Goal: Information Seeking & Learning: Learn about a topic

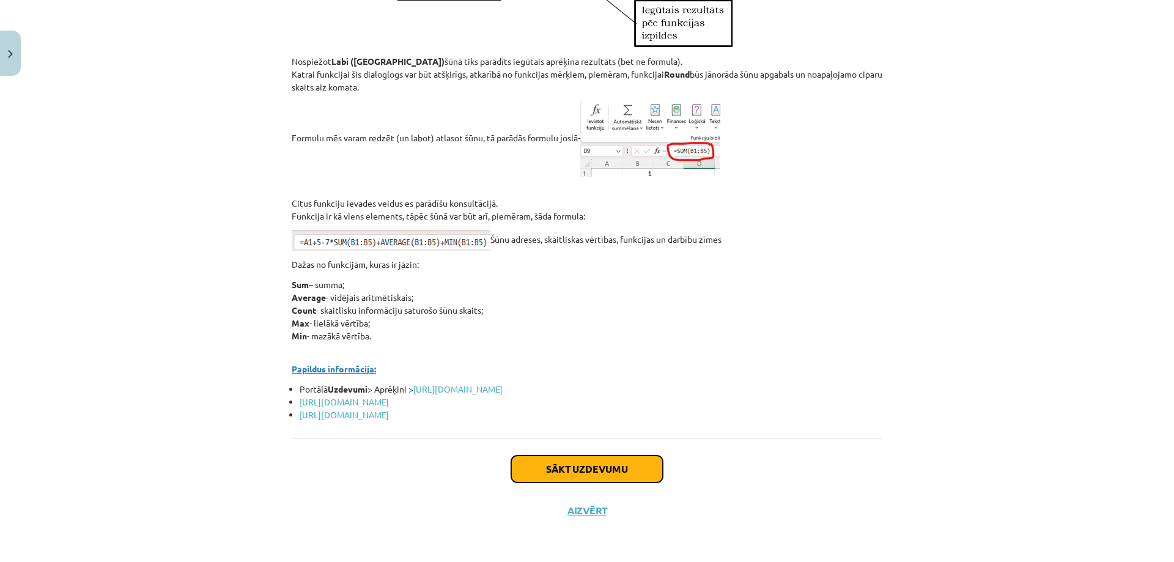
click at [555, 472] on button "Sākt uzdevumu" at bounding box center [587, 469] width 152 height 27
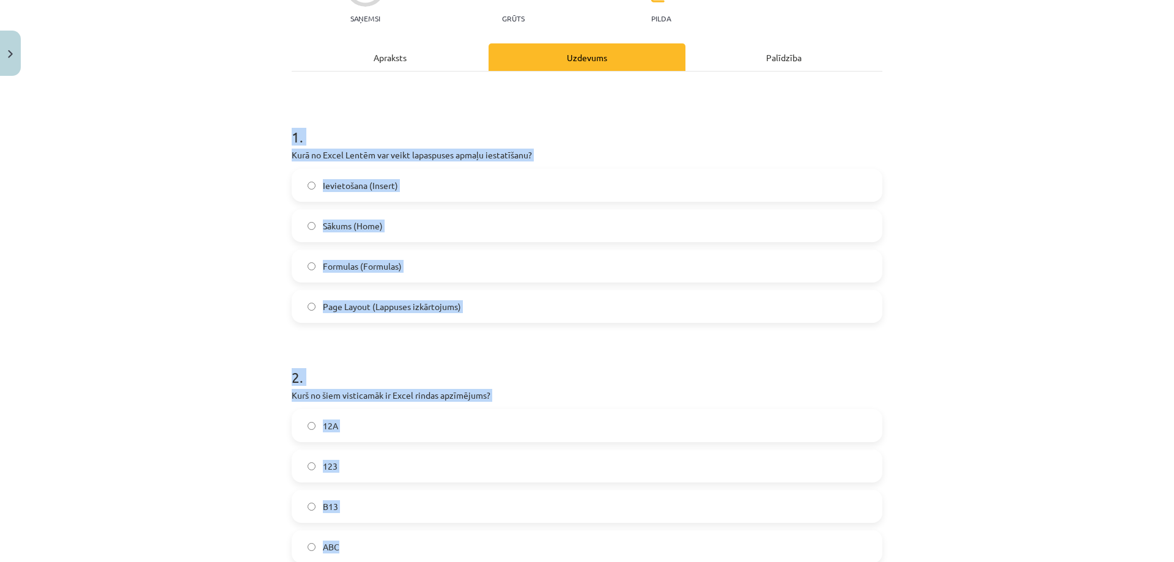
scroll to position [520, 0]
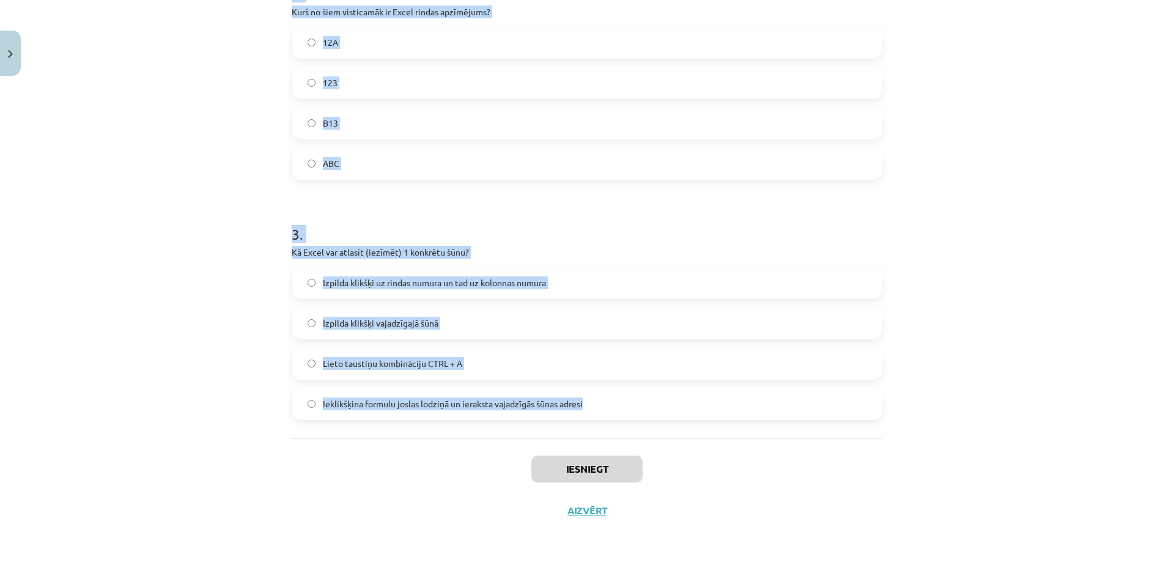
drag, startPoint x: 273, startPoint y: 239, endPoint x: 605, endPoint y: 408, distance: 372.8
click at [635, 399] on div "Mācību tēma: Datorikas - 10. klases 3. ieskaites mācību materiāls #3 Excel (1. …" at bounding box center [587, 281] width 1174 height 562
copy form "1 . Kurā no Excel Lentēm var veikt lapaspuses apmaļu iestatīšanu? Ievietošana (…"
click at [262, 389] on div "Mācību tēma: Datorikas - 10. klases 3. ieskaites mācību materiāls #3 Excel (1. …" at bounding box center [587, 281] width 1174 height 562
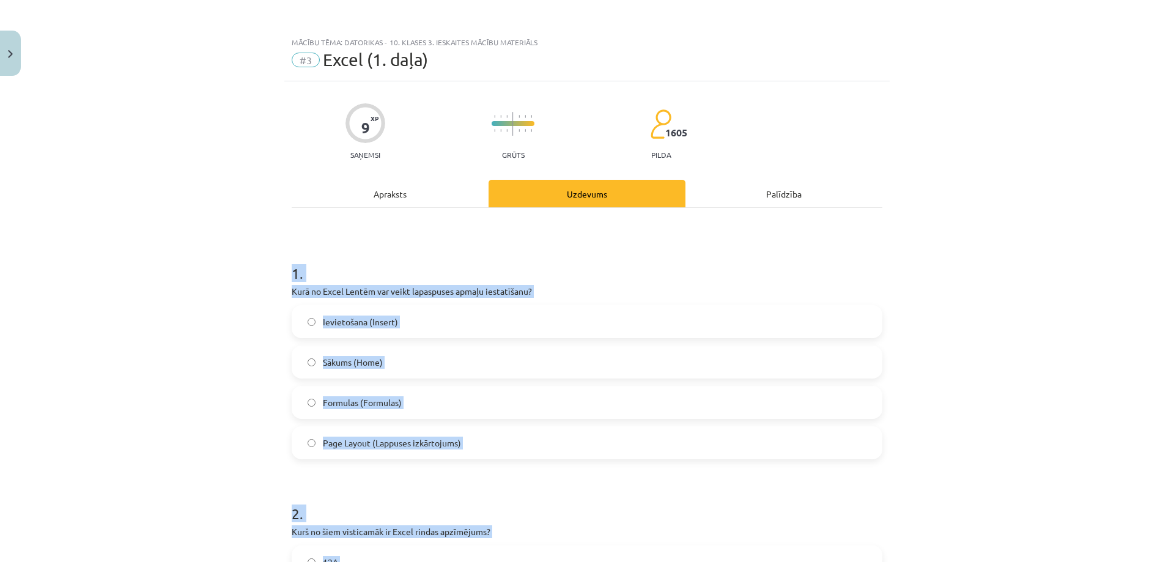
click at [346, 435] on label "Page Layout (Lappuses izkārtojums)" at bounding box center [587, 443] width 588 height 31
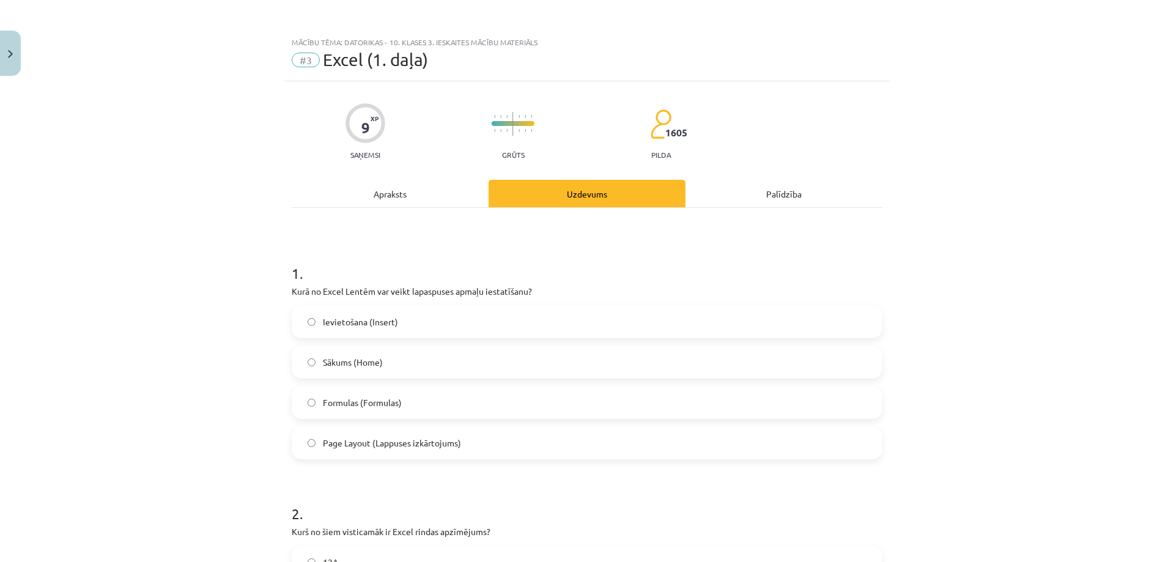
scroll to position [286, 0]
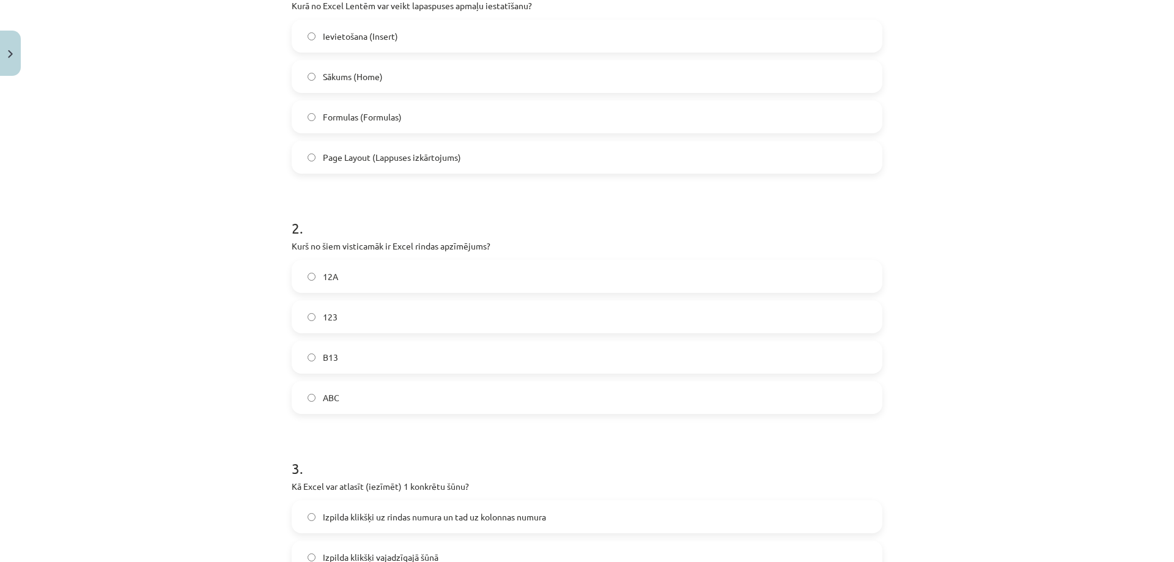
click at [336, 323] on label "123" at bounding box center [587, 317] width 588 height 31
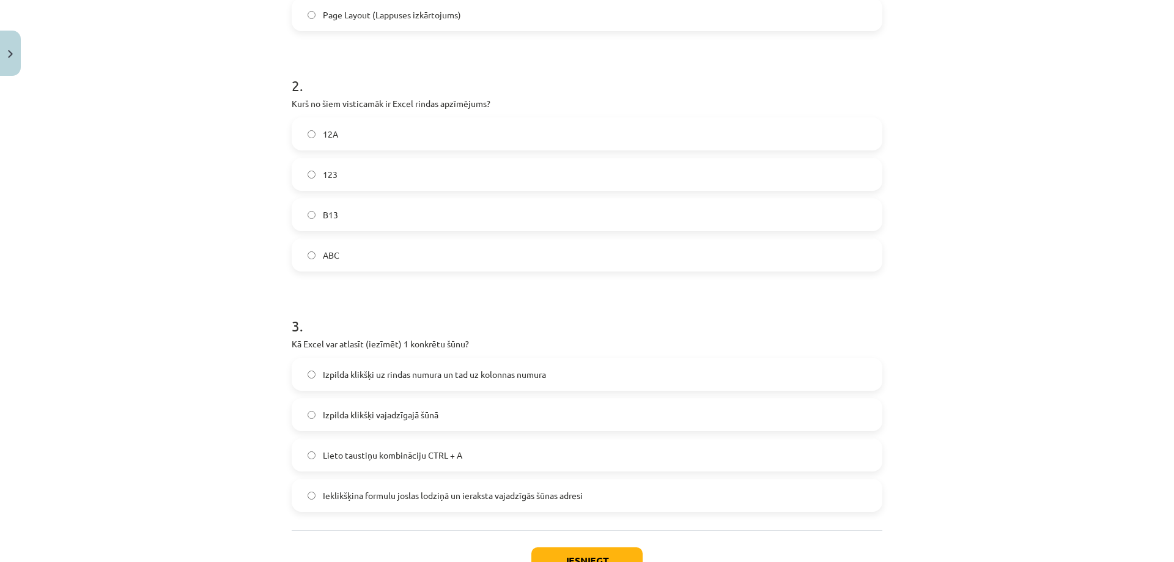
scroll to position [520, 0]
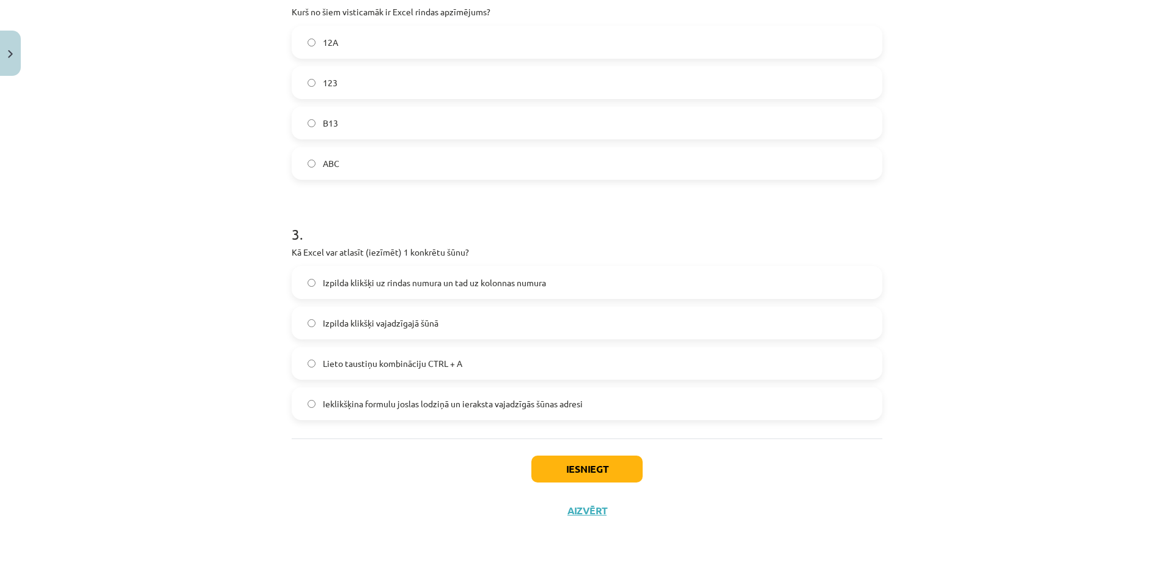
click at [483, 324] on label "Izpilda klikšķi vajadzīgajā šūnā" at bounding box center [587, 323] width 588 height 31
click at [535, 461] on button "Iesniegt" at bounding box center [587, 469] width 111 height 27
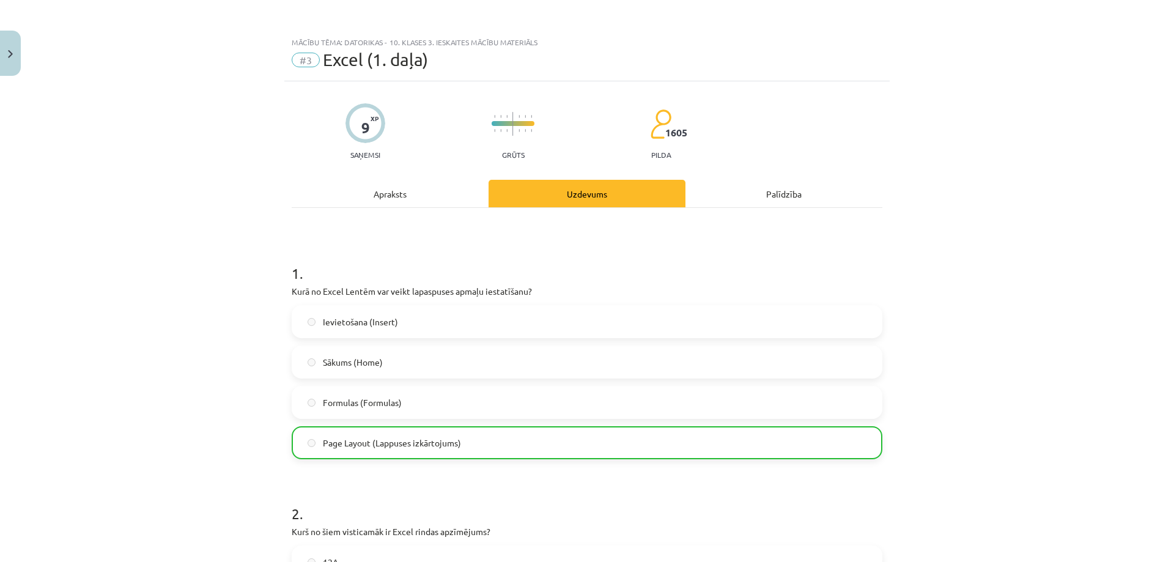
scroll to position [559, 0]
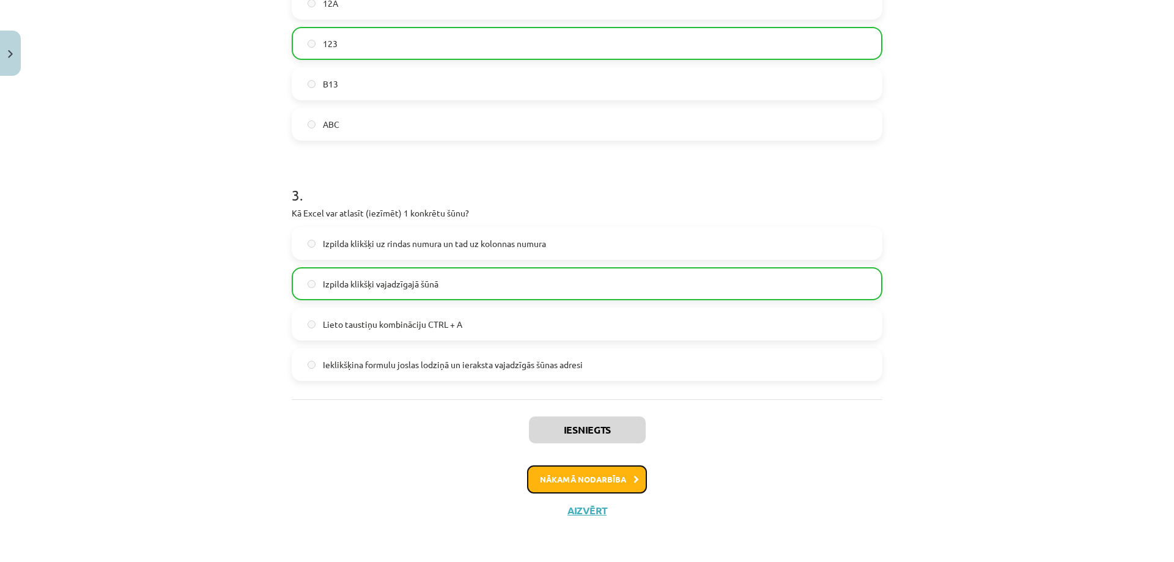
click at [563, 484] on button "Nākamā nodarbība" at bounding box center [587, 479] width 120 height 28
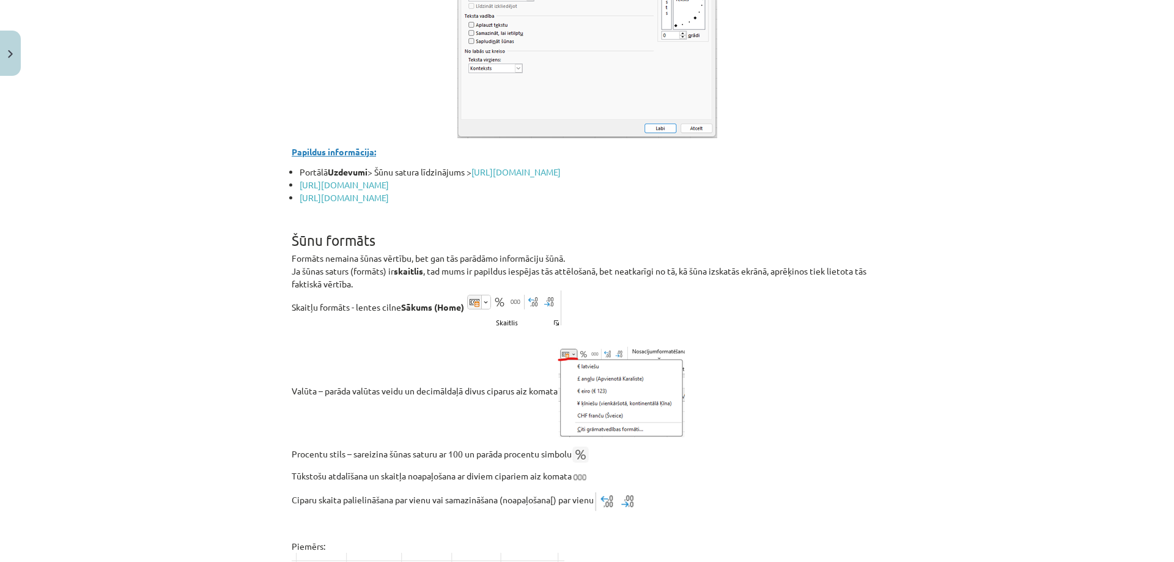
scroll to position [2742, 0]
